Goal: Transaction & Acquisition: Purchase product/service

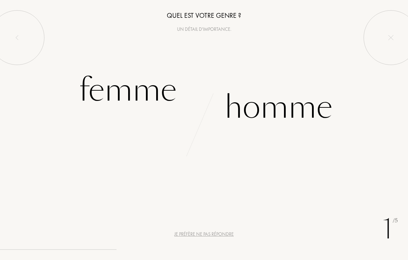
click at [101, 91] on div "Femme" at bounding box center [128, 90] width 98 height 46
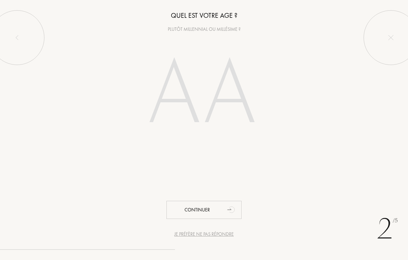
click at [182, 110] on input "number" at bounding box center [204, 95] width 147 height 118
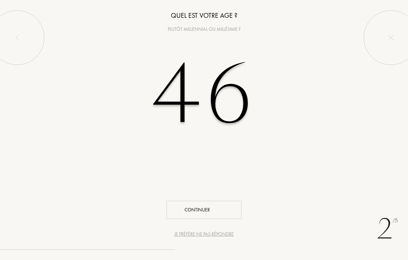
type input "46"
click at [222, 207] on div "Continuer" at bounding box center [204, 210] width 75 height 18
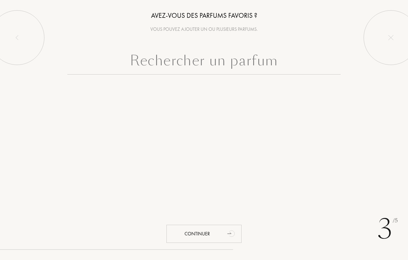
click at [249, 65] on input "text" at bounding box center [204, 62] width 274 height 25
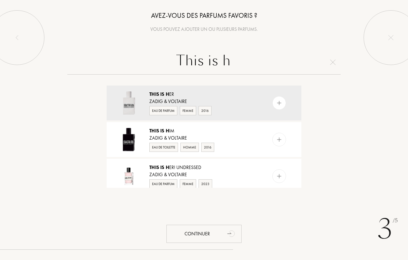
type input "This is h"
click at [281, 102] on img at bounding box center [279, 103] width 6 height 6
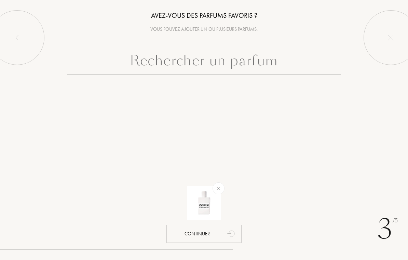
click at [268, 66] on input "text" at bounding box center [204, 62] width 274 height 25
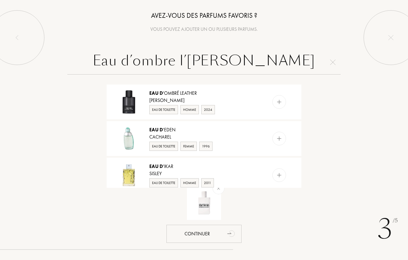
scroll to position [404, 0]
click at [266, 65] on input "Eau d’ombre l’Esther" at bounding box center [204, 62] width 274 height 25
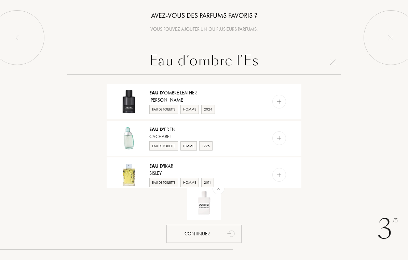
type input "Eau d’ombre l’Es"
click at [279, 103] on img at bounding box center [279, 102] width 6 height 6
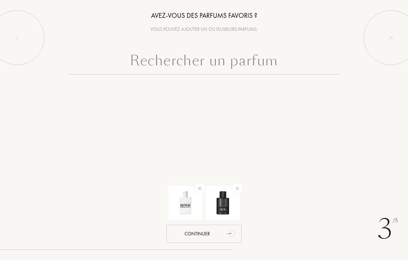
scroll to position [0, 0]
click at [261, 64] on input "text" at bounding box center [204, 62] width 274 height 25
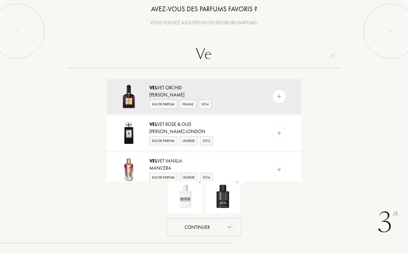
type input "V"
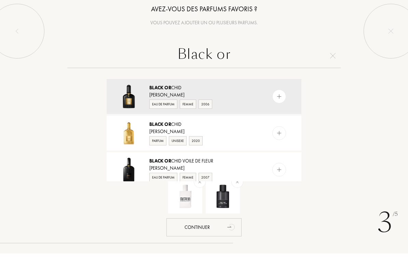
type input "Black or"
click at [282, 100] on img at bounding box center [279, 103] width 6 height 6
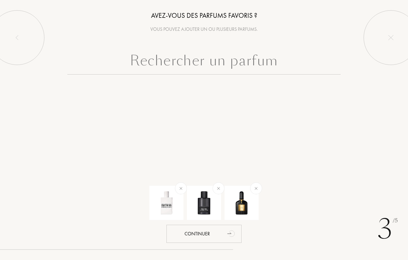
click at [272, 68] on input "text" at bounding box center [204, 62] width 274 height 25
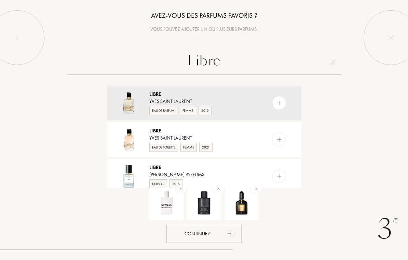
type input "Libre"
click at [280, 102] on img at bounding box center [279, 103] width 6 height 6
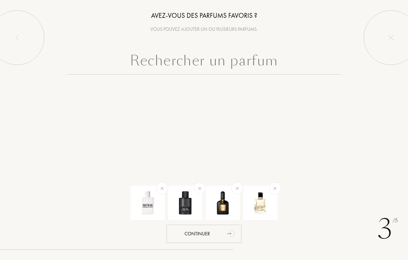
click at [269, 66] on input "text" at bounding box center [204, 62] width 274 height 25
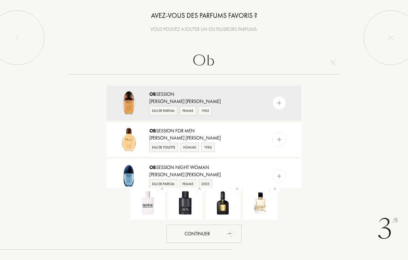
type input "Ob"
click at [281, 102] on img at bounding box center [279, 103] width 6 height 6
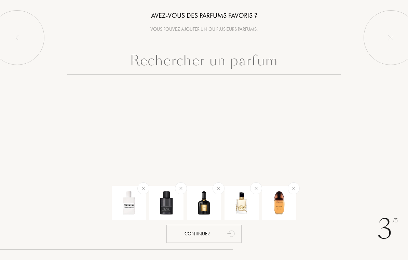
click at [274, 67] on input "text" at bounding box center [204, 62] width 274 height 25
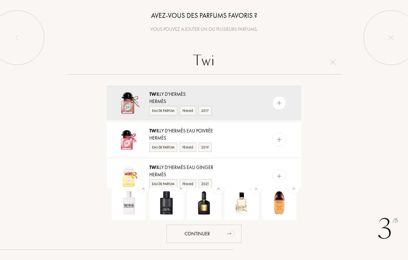
type input "Twi"
click at [281, 105] on img at bounding box center [279, 103] width 6 height 6
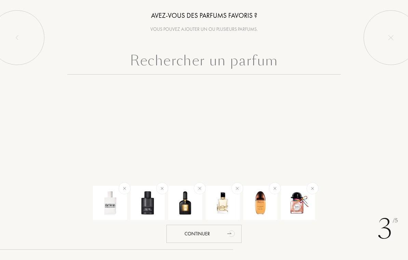
click at [256, 69] on input "text" at bounding box center [204, 62] width 274 height 25
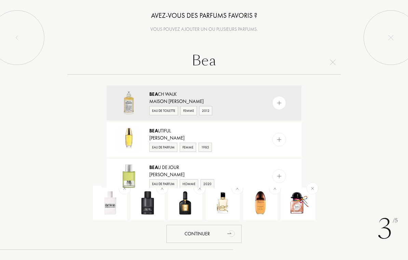
type input "Bea"
click at [278, 104] on img at bounding box center [279, 103] width 6 height 6
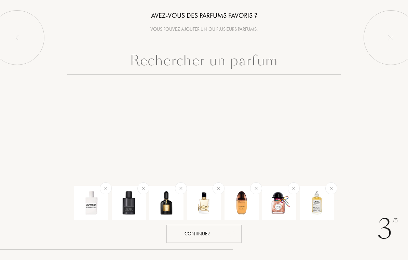
click at [217, 232] on div "Continuer" at bounding box center [204, 234] width 75 height 18
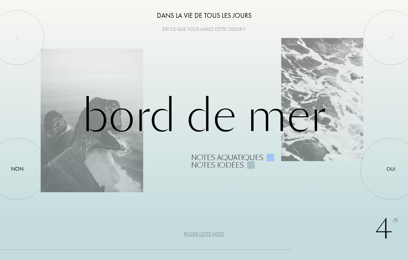
click at [390, 169] on div "Oui" at bounding box center [391, 169] width 9 height 8
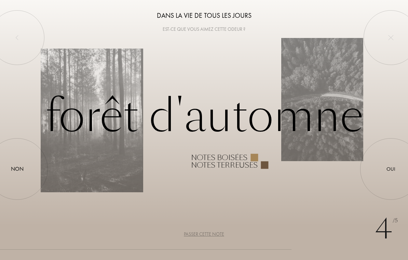
click at [20, 166] on div "Non" at bounding box center [17, 169] width 13 height 8
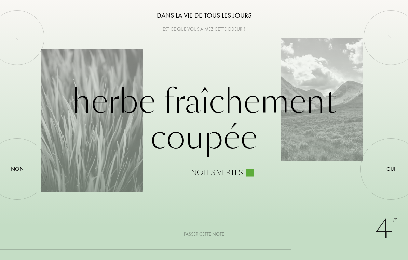
click at [216, 236] on div "Passer cette note" at bounding box center [204, 234] width 40 height 7
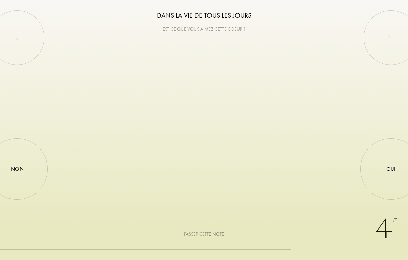
click at [209, 237] on div "Passer cette note" at bounding box center [204, 234] width 40 height 7
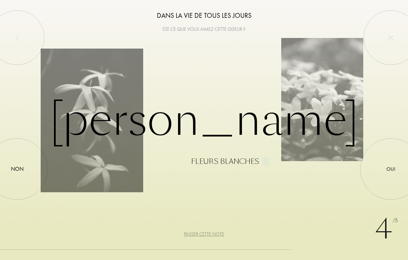
click at [388, 170] on div "Oui" at bounding box center [391, 169] width 9 height 8
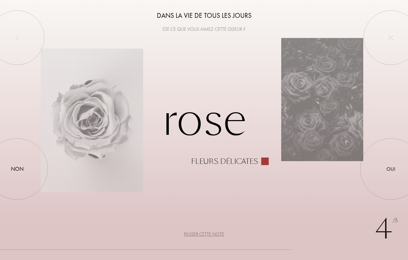
click at [17, 169] on div at bounding box center [17, 169] width 0 height 0
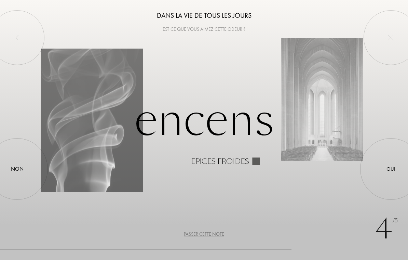
click at [218, 235] on div "Passer cette note" at bounding box center [204, 234] width 40 height 7
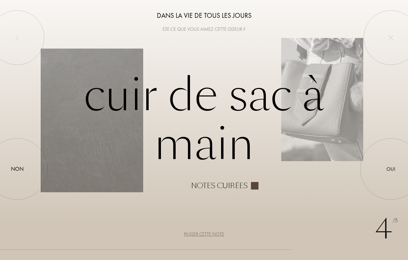
click at [215, 234] on div "Passer cette note" at bounding box center [204, 234] width 40 height 7
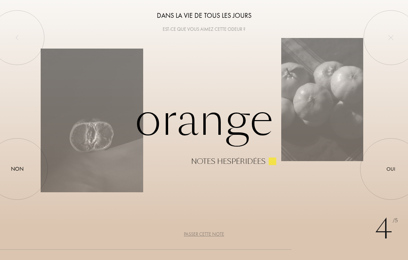
click at [391, 172] on div "Oui" at bounding box center [391, 169] width 9 height 8
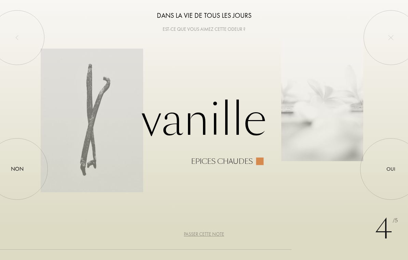
click at [392, 169] on div "Oui" at bounding box center [391, 169] width 9 height 8
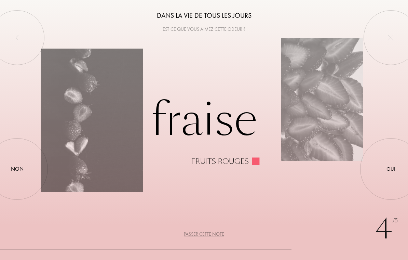
click at [20, 172] on div "Non" at bounding box center [17, 169] width 13 height 8
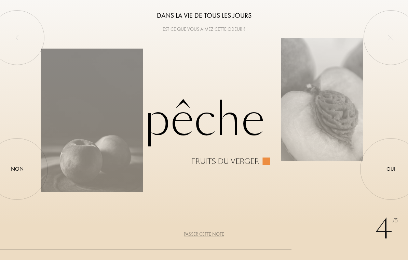
click at [17, 169] on div at bounding box center [17, 169] width 0 height 0
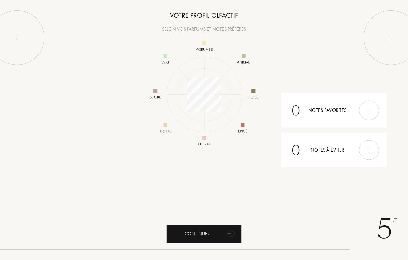
scroll to position [89, 89]
click at [206, 231] on div "Continuer" at bounding box center [204, 234] width 75 height 18
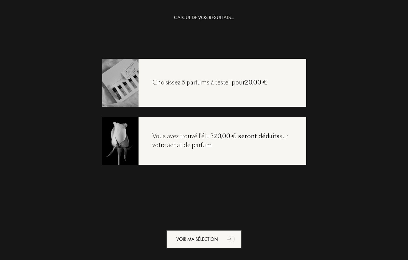
click at [211, 236] on div "Voir ma sélection" at bounding box center [204, 239] width 75 height 18
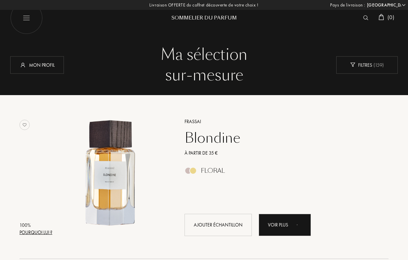
select select "FR"
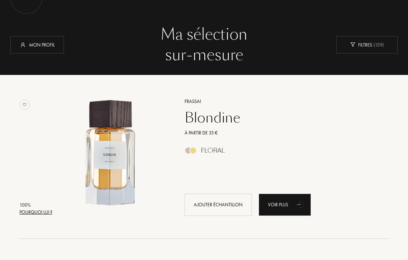
scroll to position [24, 0]
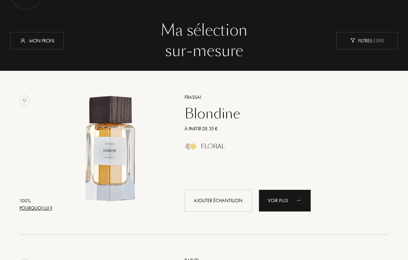
click at [218, 116] on div "Blondine" at bounding box center [279, 114] width 199 height 16
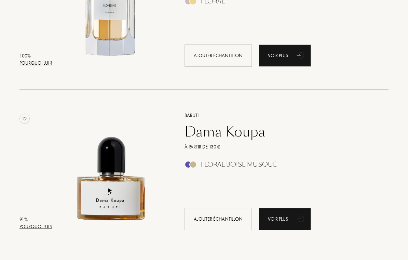
scroll to position [169, 0]
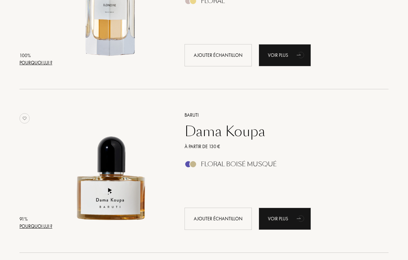
click at [254, 133] on div "Dama Koupa" at bounding box center [279, 131] width 199 height 16
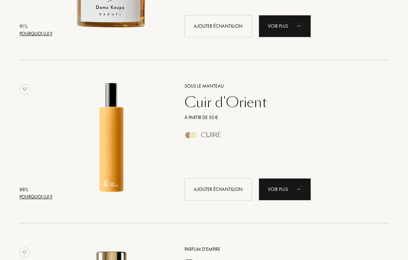
scroll to position [362, 0]
click at [231, 190] on div "Ajouter échantillon" at bounding box center [218, 189] width 67 height 22
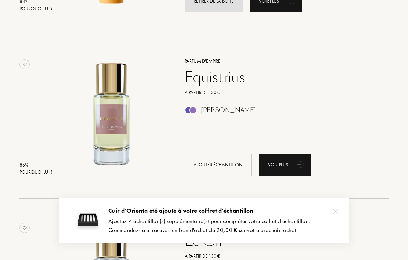
scroll to position [550, 0]
click at [223, 79] on div "Equistrius" at bounding box center [279, 77] width 199 height 16
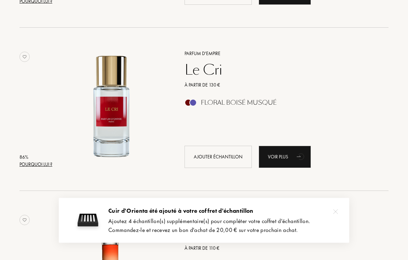
scroll to position [721, 0]
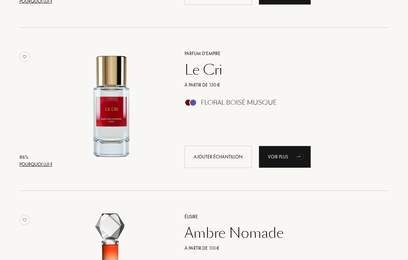
click at [209, 155] on div "Ajouter échantillon" at bounding box center [218, 157] width 67 height 22
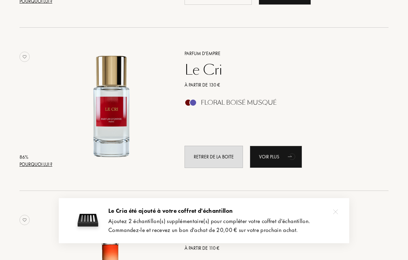
click at [337, 214] on img at bounding box center [336, 211] width 5 height 5
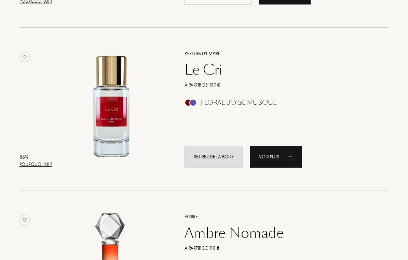
click at [208, 82] on div "À partir de 130 €" at bounding box center [279, 84] width 199 height 7
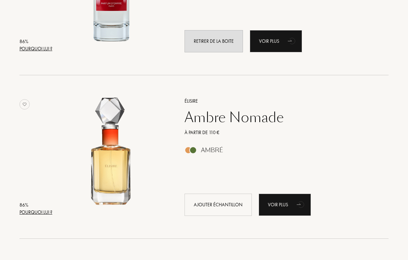
scroll to position [855, 0]
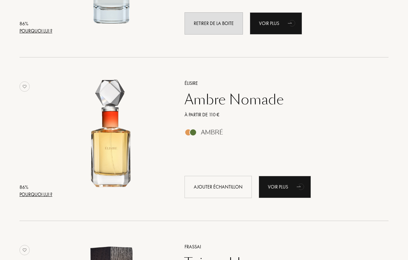
click at [267, 108] on div "Ambre Nomade" at bounding box center [279, 100] width 199 height 16
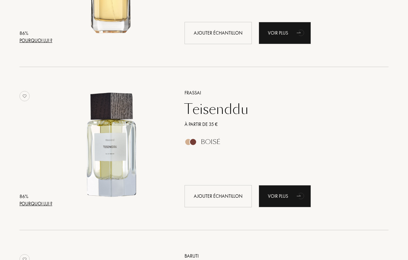
scroll to position [1009, 0]
click at [232, 115] on div "Teisenddu" at bounding box center [279, 109] width 199 height 16
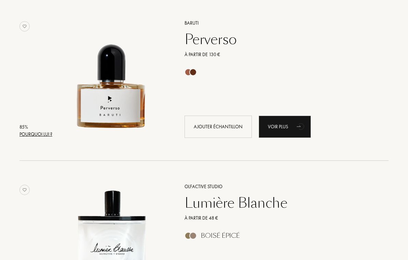
scroll to position [1241, 0]
click at [219, 42] on div "Perverso" at bounding box center [279, 40] width 199 height 16
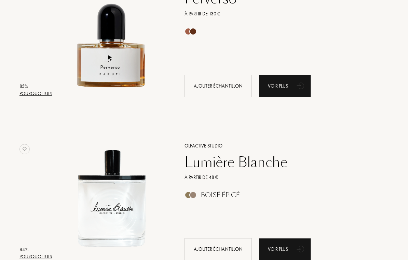
scroll to position [1283, 0]
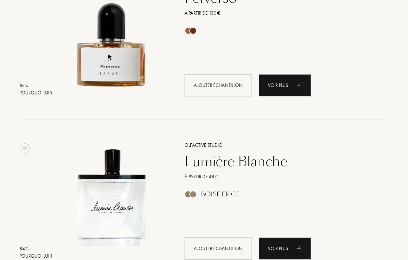
click at [291, 162] on div "Lumière Blanche" at bounding box center [279, 161] width 199 height 16
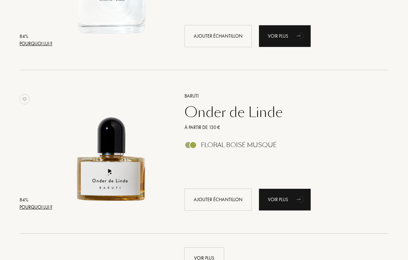
scroll to position [1496, 0]
click at [273, 118] on div "Onder de Linde" at bounding box center [279, 112] width 199 height 16
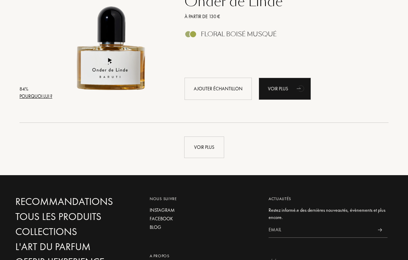
scroll to position [1604, 0]
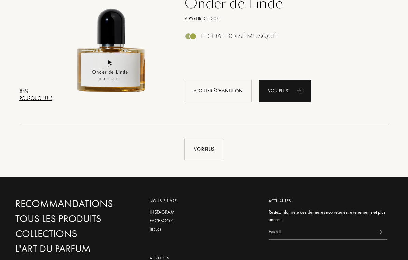
click at [208, 151] on div "Voir plus" at bounding box center [204, 150] width 40 height 22
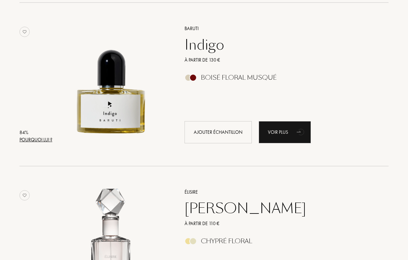
scroll to position [1889, 0]
click at [213, 46] on div "Indigo" at bounding box center [279, 45] width 199 height 16
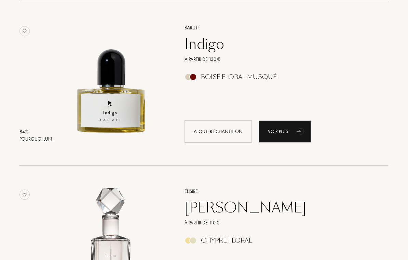
click at [270, 213] on div "Jasmin Paradis" at bounding box center [279, 207] width 199 height 16
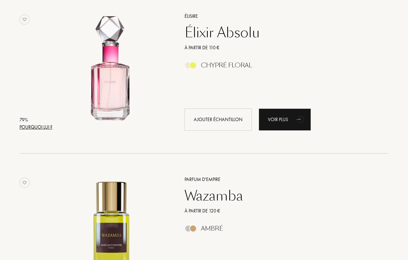
scroll to position [2717, 0]
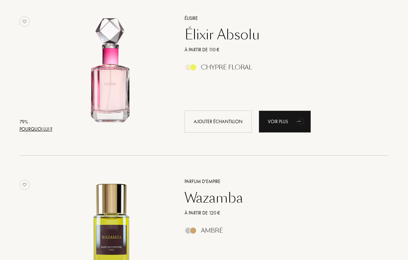
click at [243, 37] on div "Élixir Absolu" at bounding box center [279, 34] width 199 height 16
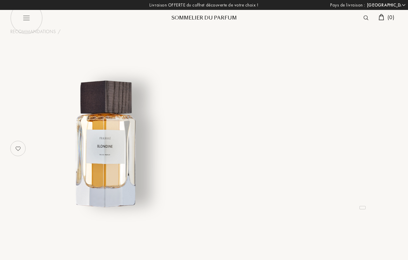
select select "FR"
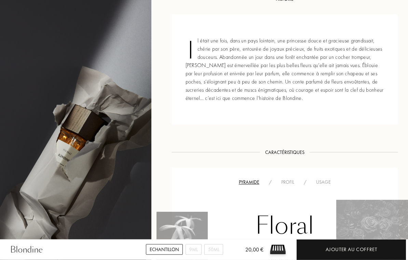
scroll to position [268, 0]
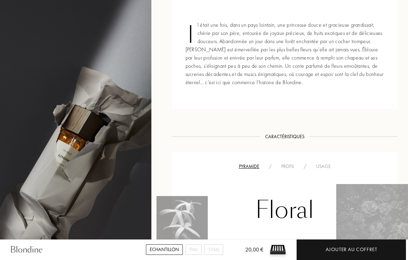
click at [293, 169] on div "Profil" at bounding box center [288, 166] width 23 height 7
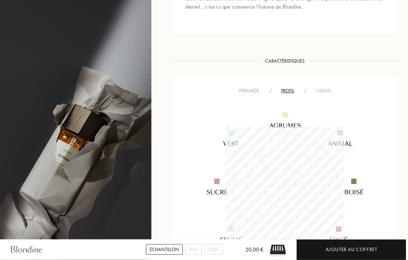
scroll to position [354, 0]
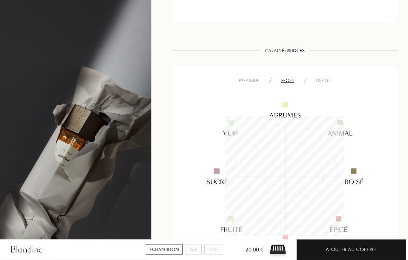
click at [327, 82] on img at bounding box center [285, 176] width 191 height 191
click at [248, 80] on div "Pyramide" at bounding box center [249, 80] width 30 height 7
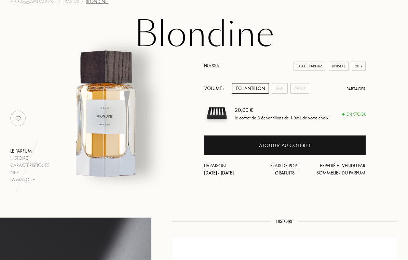
scroll to position [30, 0]
click at [281, 89] on div "9mL" at bounding box center [280, 88] width 16 height 11
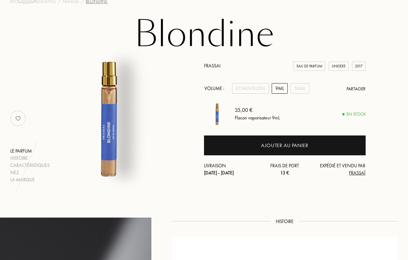
click at [257, 91] on div "Echantillon" at bounding box center [250, 88] width 37 height 11
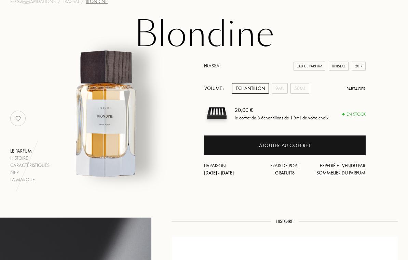
click at [313, 146] on div "Ajouter au coffret" at bounding box center [285, 145] width 162 height 20
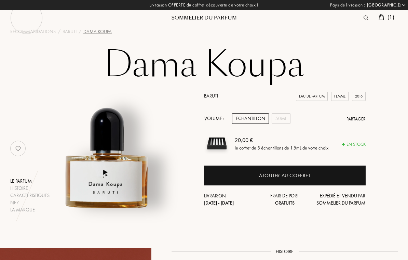
select select "FR"
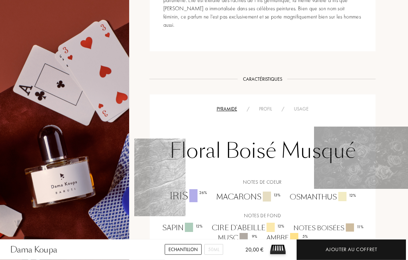
scroll to position [330, 22]
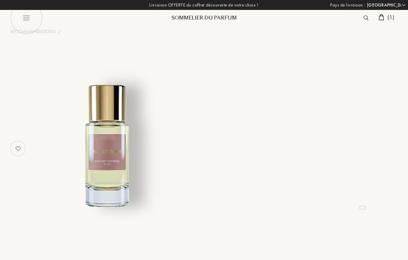
select select "FR"
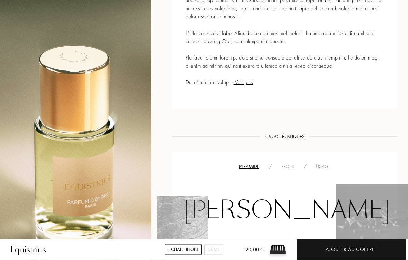
scroll to position [358, 0]
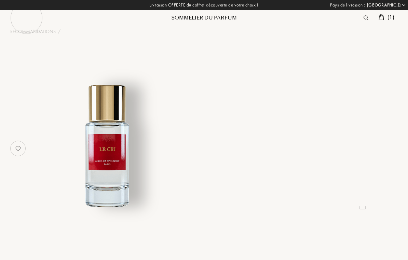
select select "FR"
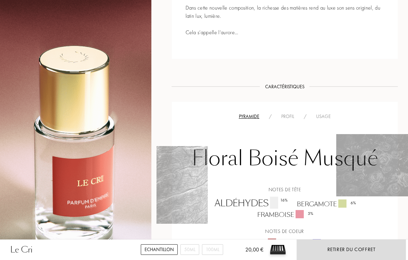
scroll to position [470, 0]
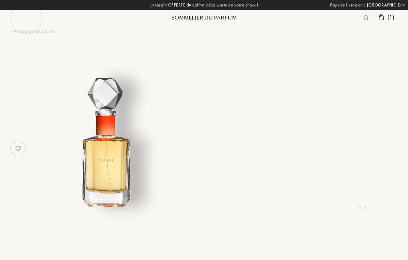
select select "FR"
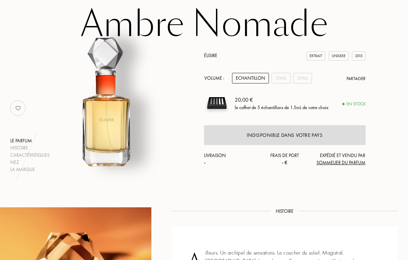
scroll to position [38, 0]
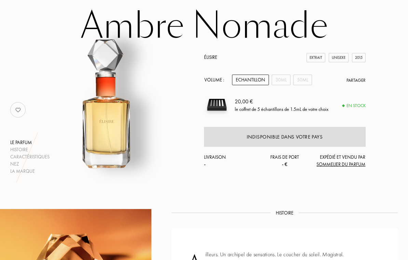
click at [284, 85] on div "30mL" at bounding box center [281, 80] width 19 height 11
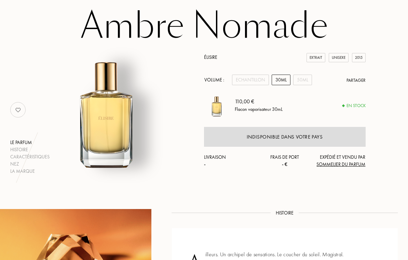
click at [302, 83] on div "50mL" at bounding box center [303, 80] width 19 height 11
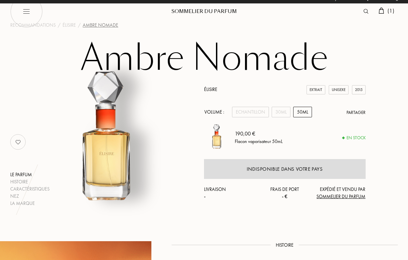
scroll to position [0, 0]
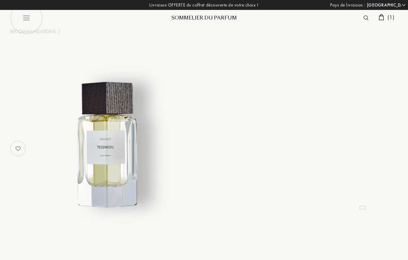
select select "FR"
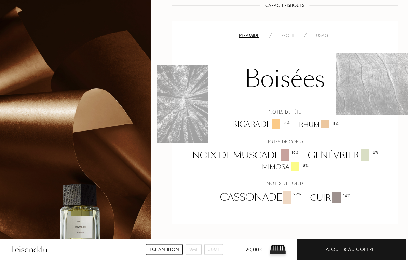
scroll to position [465, 0]
click at [359, 253] on div "Ajouter au coffret" at bounding box center [352, 250] width 52 height 8
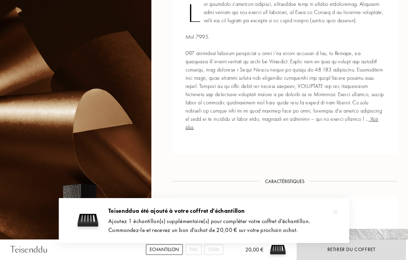
scroll to position [273, 0]
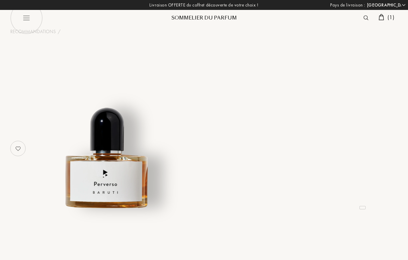
select select "FR"
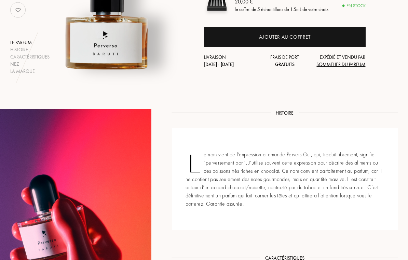
scroll to position [134, 0]
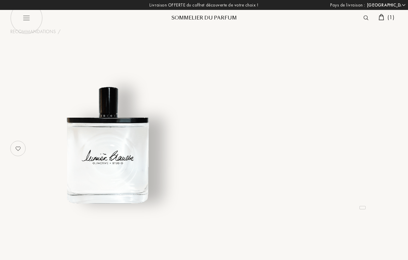
select select "FR"
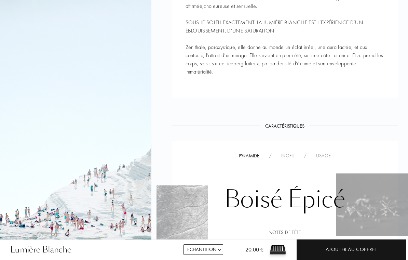
scroll to position [336, 0]
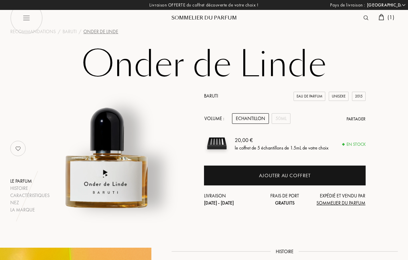
select select "FR"
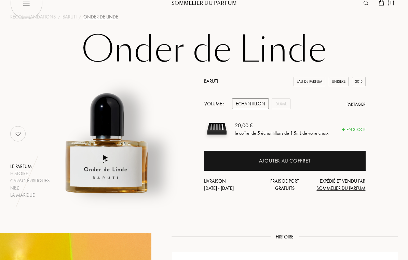
scroll to position [14, 0]
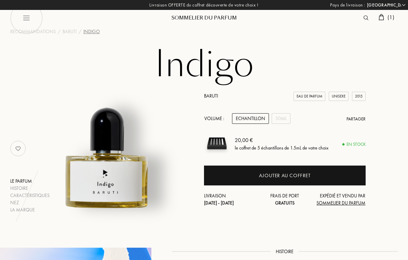
select select "FR"
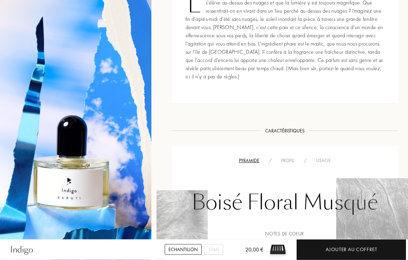
scroll to position [287, 0]
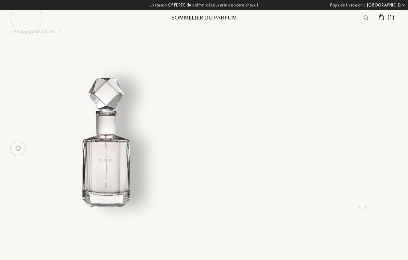
select select "FR"
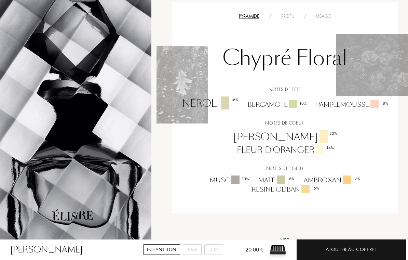
scroll to position [394, 0]
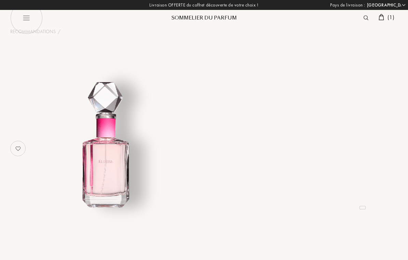
select select "FR"
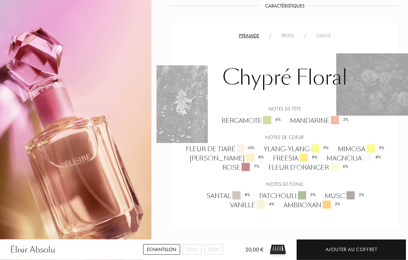
scroll to position [377, 0]
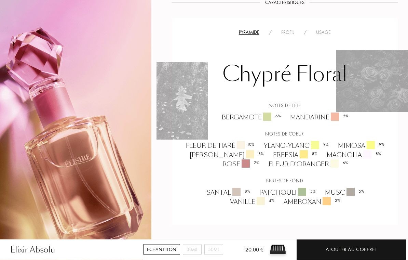
click at [355, 253] on div "Ajouter au coffret" at bounding box center [352, 250] width 52 height 8
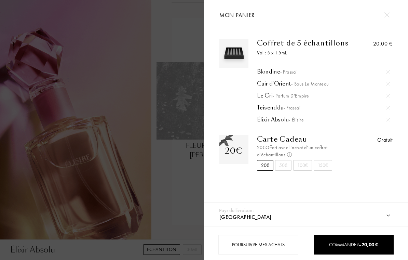
click at [357, 244] on span "Commander – 20,00 €" at bounding box center [353, 245] width 49 height 6
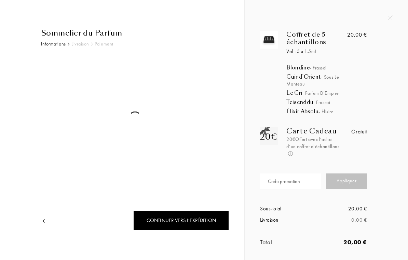
select select "FR"
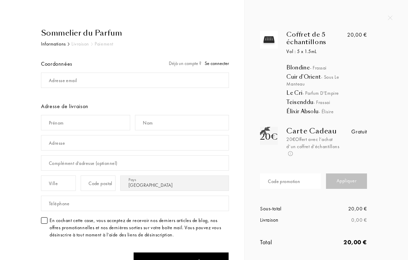
click at [218, 63] on span "Se connecter" at bounding box center [217, 63] width 24 height 6
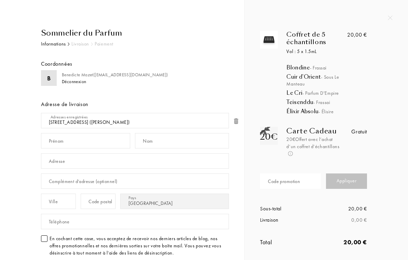
select select "FR"
click at [73, 142] on input "text" at bounding box center [85, 140] width 89 height 15
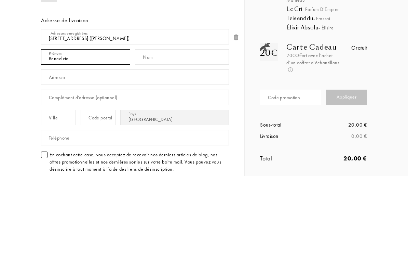
type input "Benedicte"
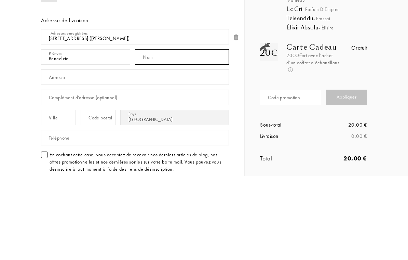
click at [195, 133] on input "text" at bounding box center [182, 140] width 94 height 15
type input "Mazet"
click at [148, 153] on input "text" at bounding box center [135, 160] width 188 height 15
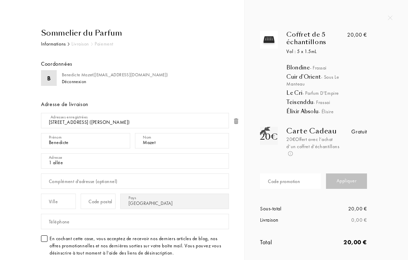
click at [86, 161] on input "1 allée" at bounding box center [135, 160] width 188 height 15
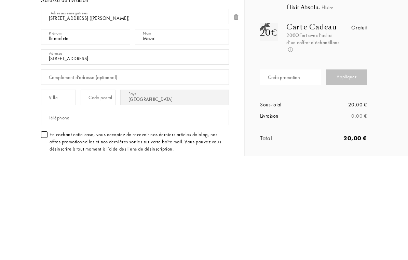
type input "1 Allée Bougainville"
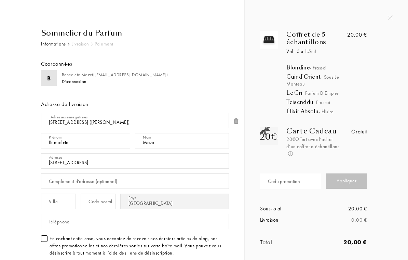
click at [61, 184] on div "Complément d’adresse (optionnel)" at bounding box center [83, 181] width 68 height 7
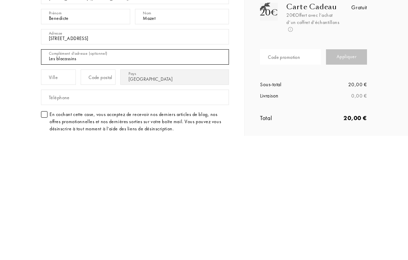
type input "Les blacassins"
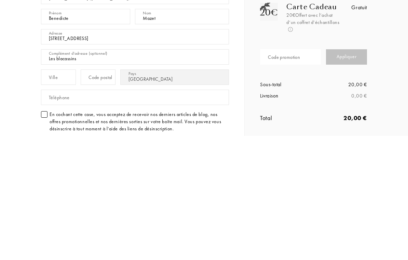
click at [111, 198] on div "Code postal" at bounding box center [101, 201] width 24 height 7
type input "13380"
click at [55, 198] on div "Ville" at bounding box center [53, 201] width 9 height 7
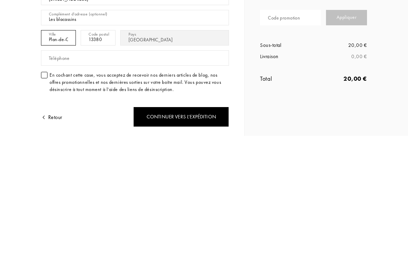
scroll to position [40, 0]
type input "Plan-de-Cuques"
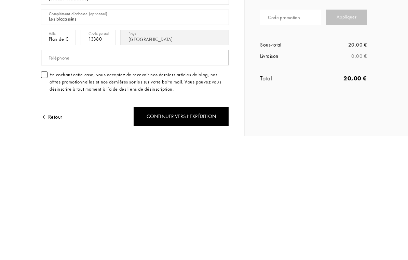
click at [171, 174] on input "text" at bounding box center [135, 181] width 188 height 15
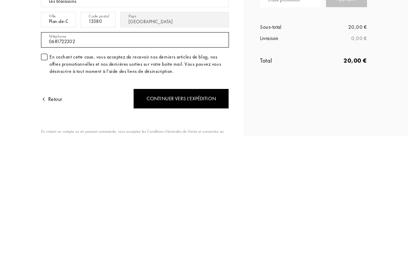
scroll to position [58, 0]
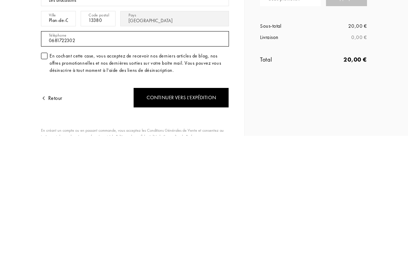
type input "0681722302"
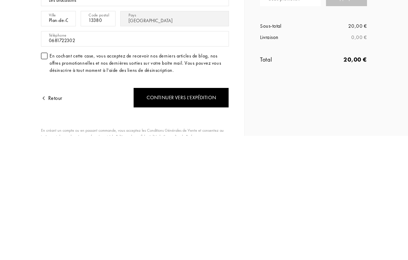
click at [204, 212] on div "Continuer vers l’expédition" at bounding box center [181, 222] width 96 height 20
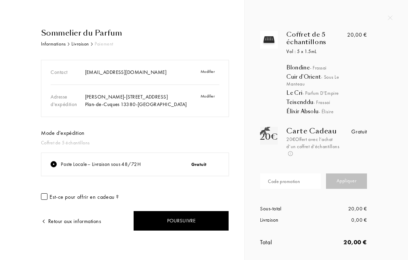
click at [186, 220] on div "Poursuivre" at bounding box center [181, 221] width 96 height 20
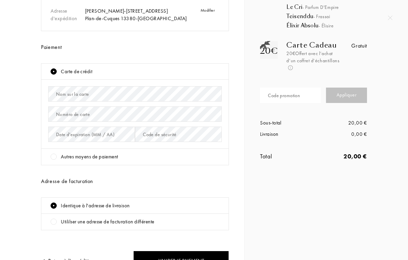
scroll to position [94, 0]
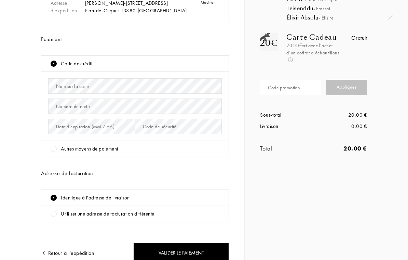
click at [56, 84] on div "Nom sur la carte" at bounding box center [72, 86] width 33 height 7
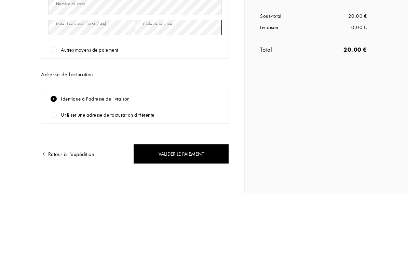
scroll to position [125, 0]
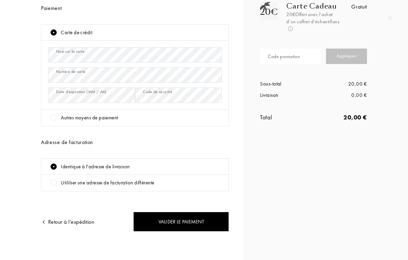
click at [213, 224] on div "Valider le paiement" at bounding box center [181, 222] width 96 height 20
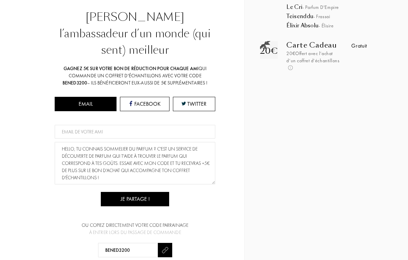
scroll to position [87, 0]
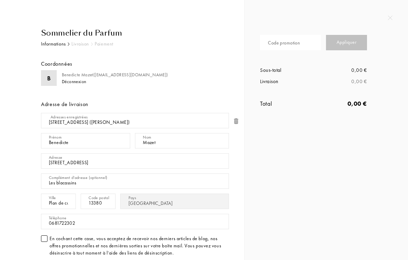
select select "FR"
